Goal: Information Seeking & Learning: Learn about a topic

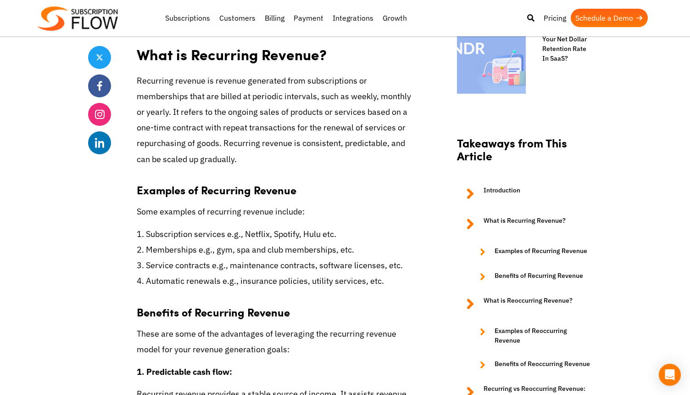
scroll to position [867, 0]
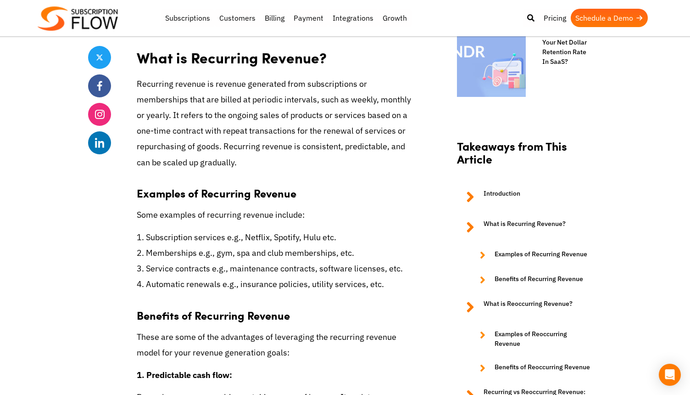
click at [350, 116] on p "Recurring revenue is revenue generated from subscriptions or memberships that a…" at bounding box center [278, 123] width 283 height 94
click at [368, 114] on p "Recurring revenue is revenue generated from subscriptions or memberships that a…" at bounding box center [278, 123] width 283 height 94
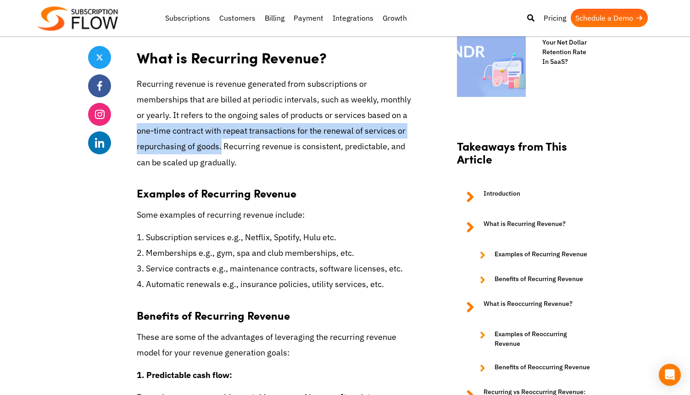
drag, startPoint x: 418, startPoint y: 129, endPoint x: 342, endPoint y: 117, distance: 76.8
click at [342, 117] on p "Recurring revenue is revenue generated from subscriptions or memberships that a…" at bounding box center [278, 123] width 283 height 94
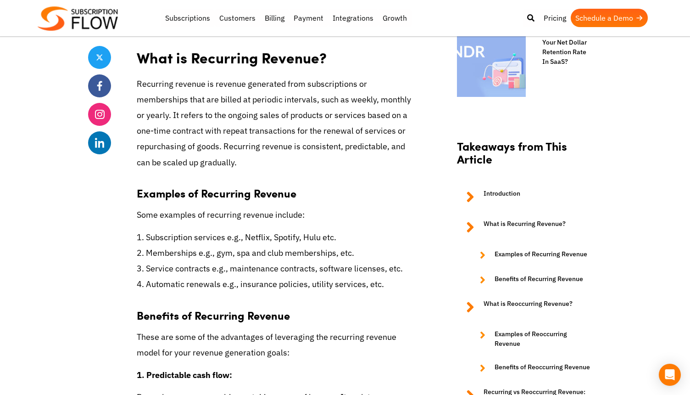
click at [283, 104] on p "Recurring revenue is revenue generated from subscriptions or memberships that a…" at bounding box center [278, 123] width 283 height 94
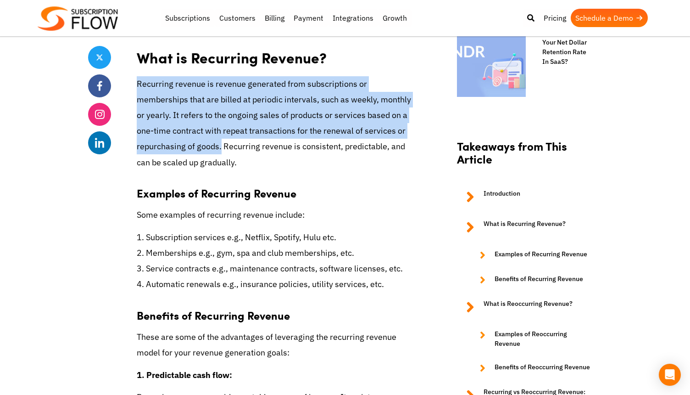
drag, startPoint x: 137, startPoint y: 84, endPoint x: 419, endPoint y: 133, distance: 285.5
click at [419, 133] on p "Recurring revenue is revenue generated from subscriptions or memberships that a…" at bounding box center [278, 123] width 283 height 94
copy p "Recurring revenue is revenue generated from subscriptions or memberships that a…"
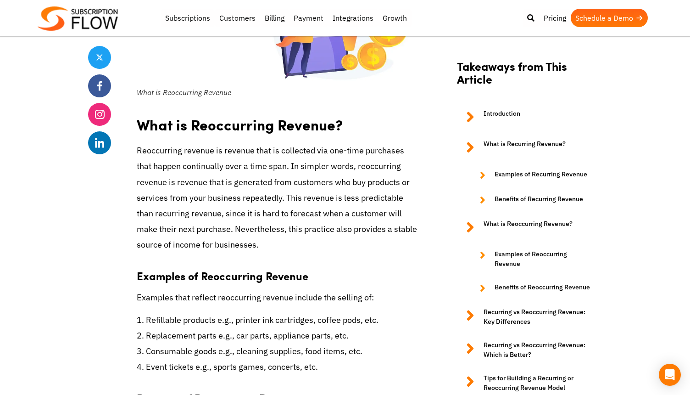
scroll to position [1875, 0]
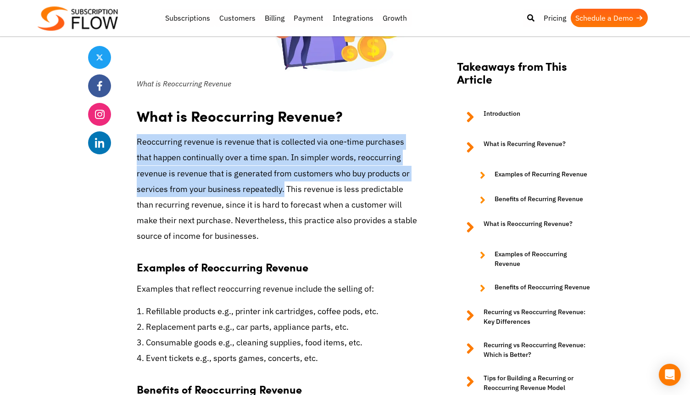
drag, startPoint x: 138, startPoint y: 128, endPoint x: 248, endPoint y: 174, distance: 119.9
click at [248, 174] on p "Reoccurring revenue is revenue that is collected via one-time purchases that ha…" at bounding box center [278, 189] width 283 height 110
copy p "Reoccurring revenue is revenue that is collected via one-time purchases that ha…"
